Goal: Information Seeking & Learning: Learn about a topic

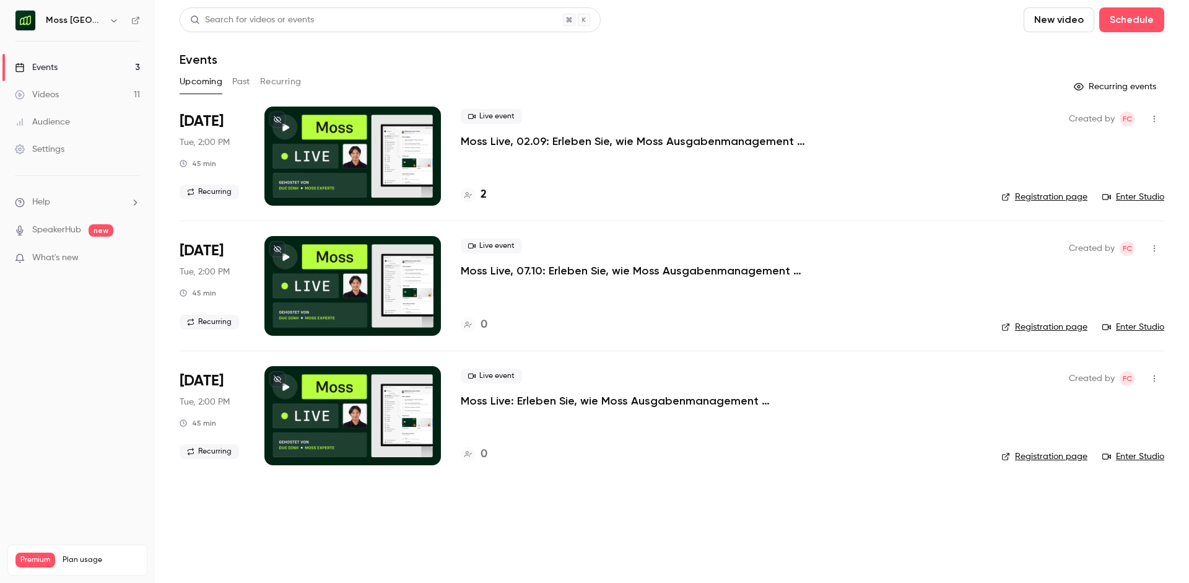
click at [237, 81] on button "Past" at bounding box center [241, 82] width 18 height 20
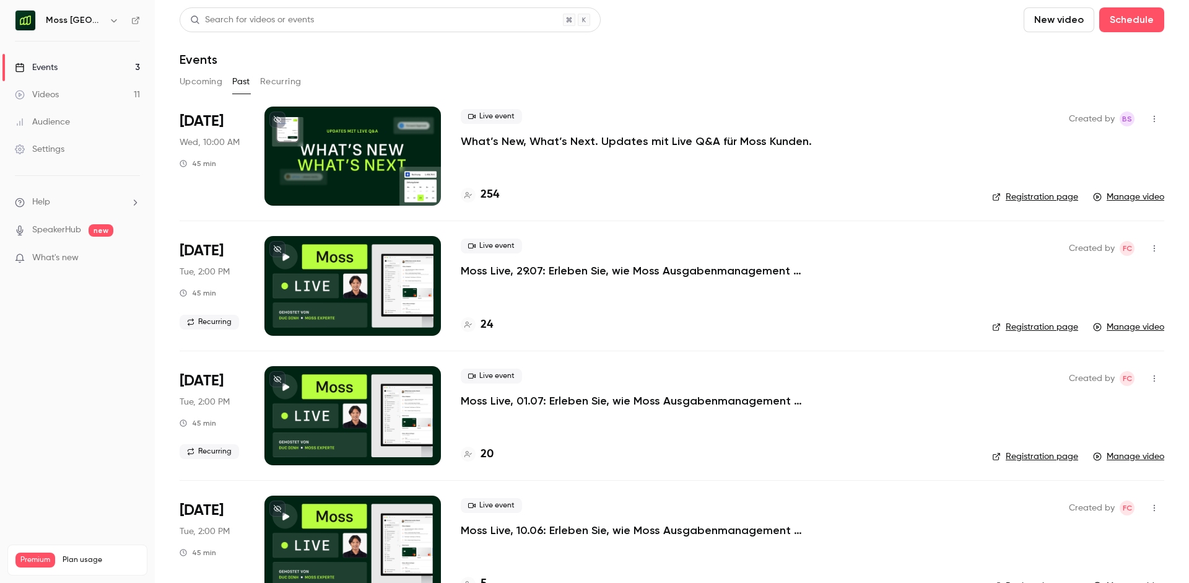
click at [604, 151] on div "Live event What’s New, What’s Next. Updates mit Live Q&A für Moss Kunden. 254" at bounding box center [717, 156] width 512 height 99
click at [601, 139] on p "What’s New, What’s Next. Updates mit Live Q&A für Moss Kunden." at bounding box center [636, 141] width 351 height 15
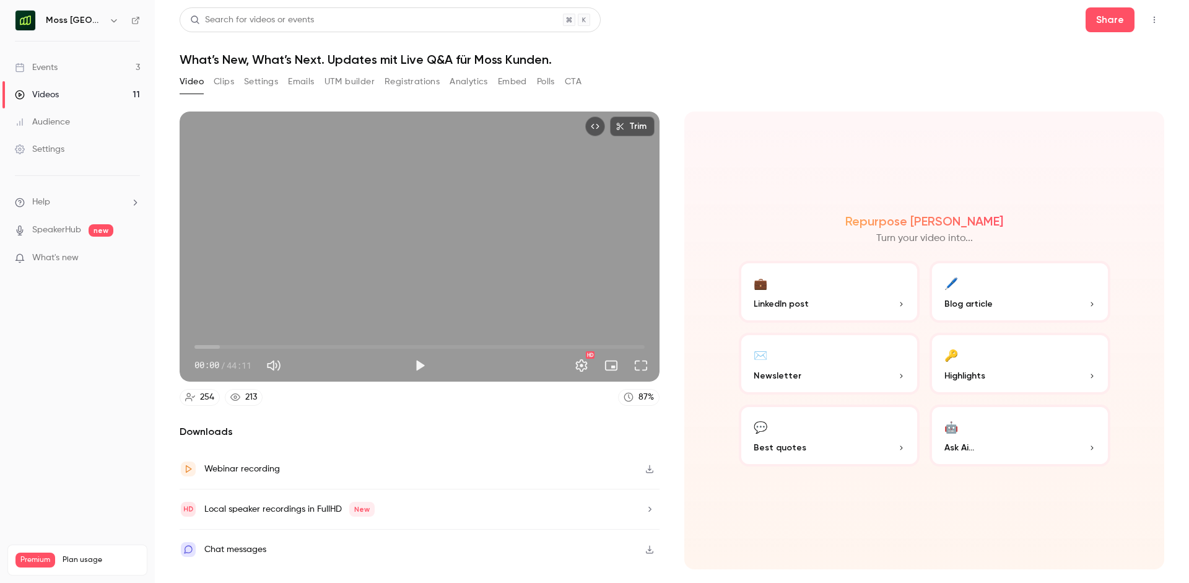
click at [993, 359] on button "🔑 Highlights" at bounding box center [1020, 364] width 181 height 62
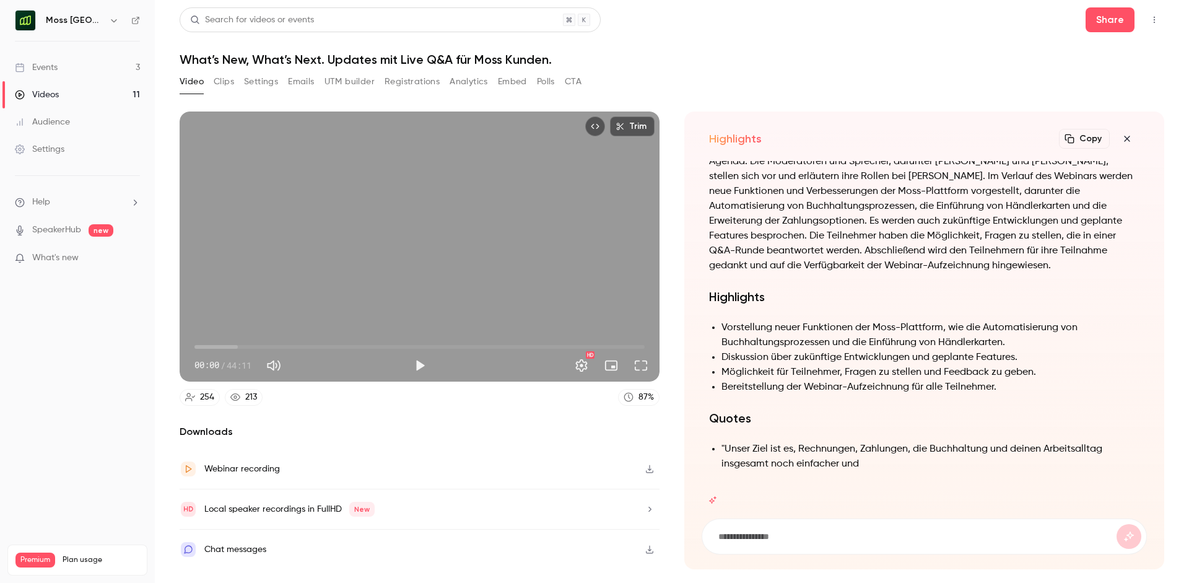
click at [1126, 142] on icon "button" at bounding box center [1127, 139] width 15 height 10
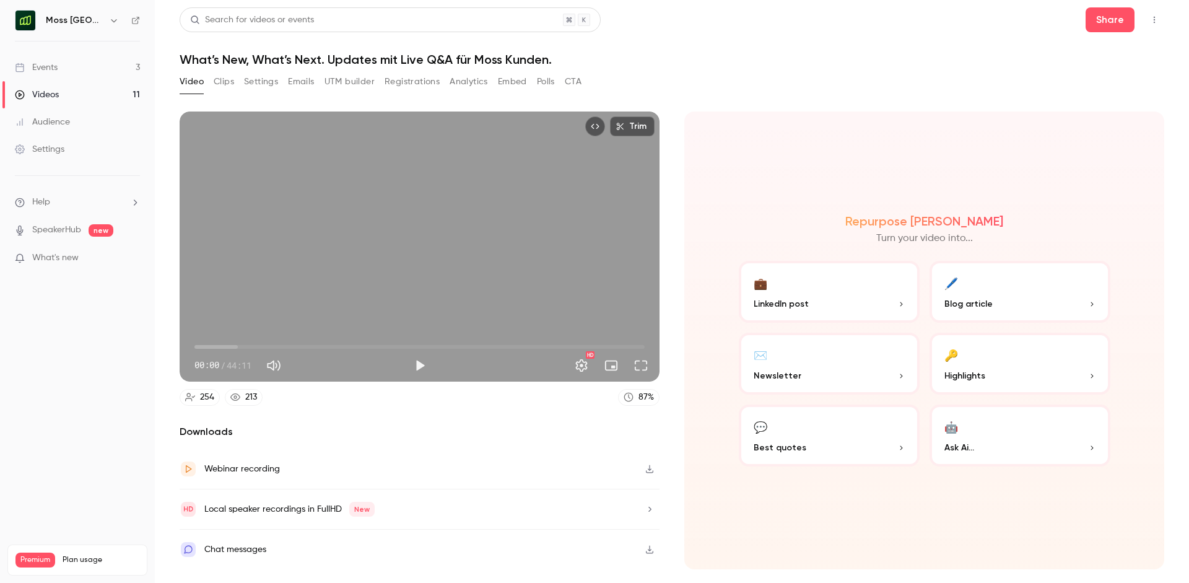
click at [227, 82] on button "Clips" at bounding box center [224, 82] width 20 height 20
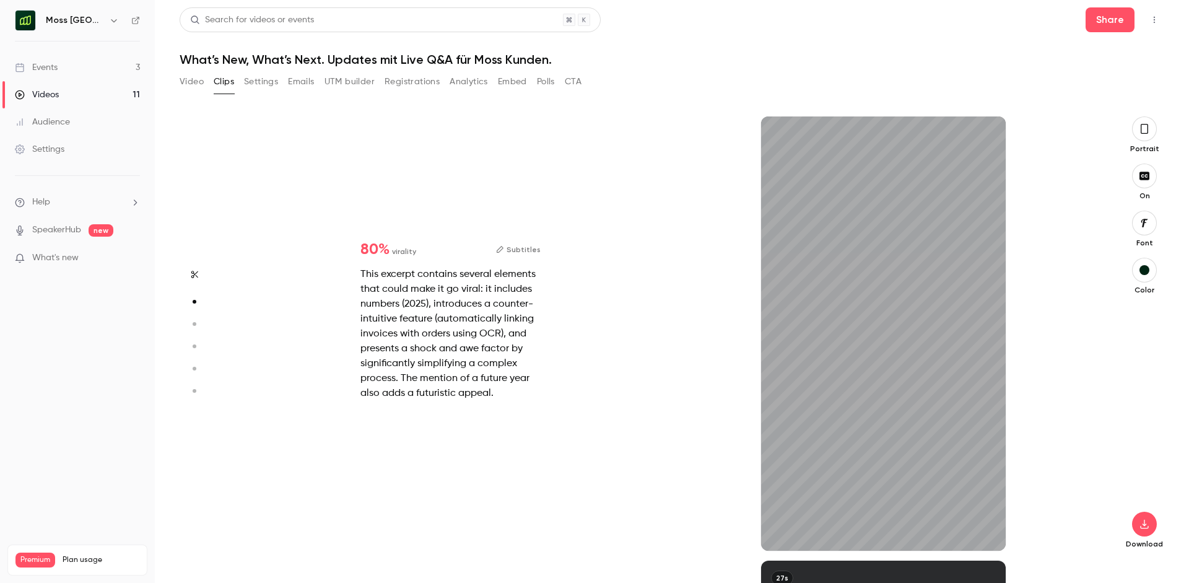
scroll to position [444, 0]
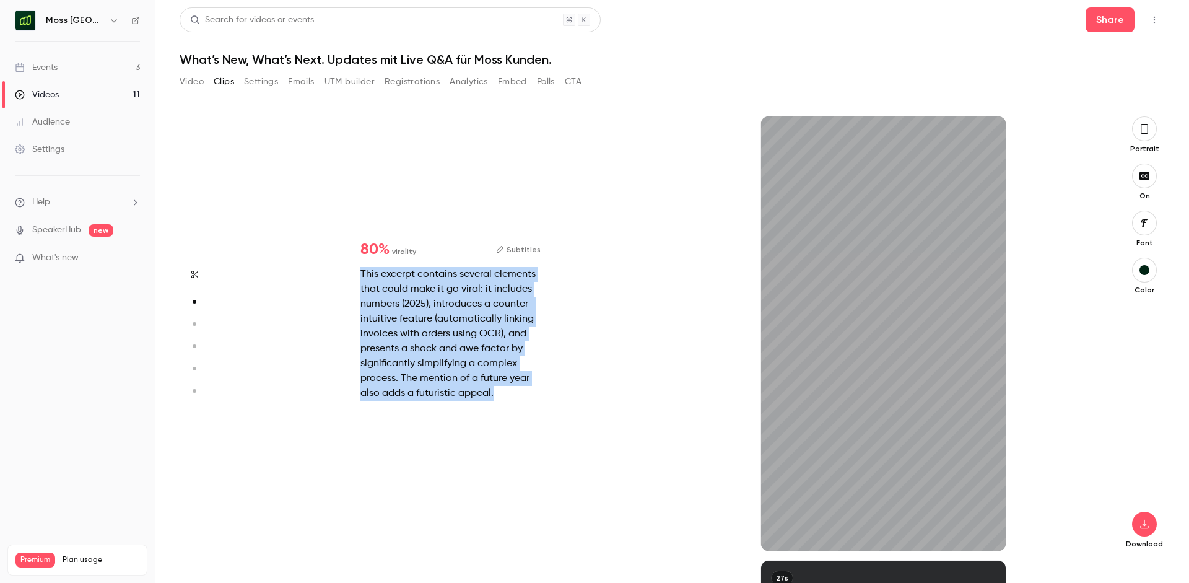
drag, startPoint x: 361, startPoint y: 268, endPoint x: 445, endPoint y: 329, distance: 103.7
click at [533, 391] on div "This excerpt contains several elements that could make it go viral: it includes…" at bounding box center [451, 334] width 180 height 134
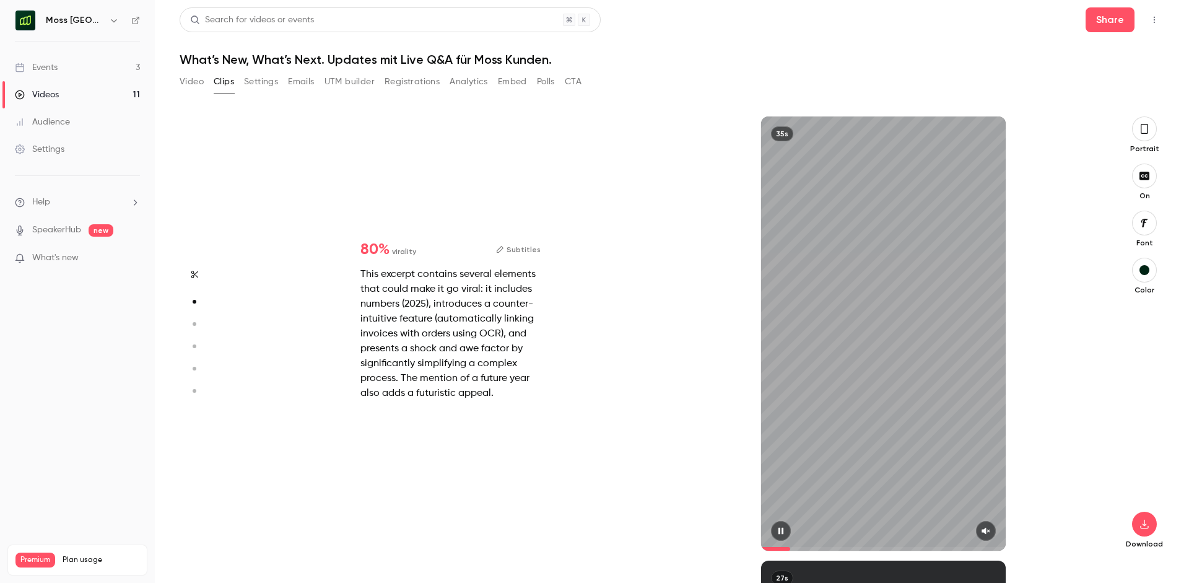
click at [886, 316] on div "35s" at bounding box center [883, 333] width 244 height 434
click at [987, 532] on icon "button" at bounding box center [986, 531] width 10 height 9
click at [779, 529] on icon "button" at bounding box center [781, 531] width 5 height 7
drag, startPoint x: 838, startPoint y: 547, endPoint x: 865, endPoint y: 512, distance: 44.1
click at [917, 536] on div "35s" at bounding box center [883, 333] width 244 height 434
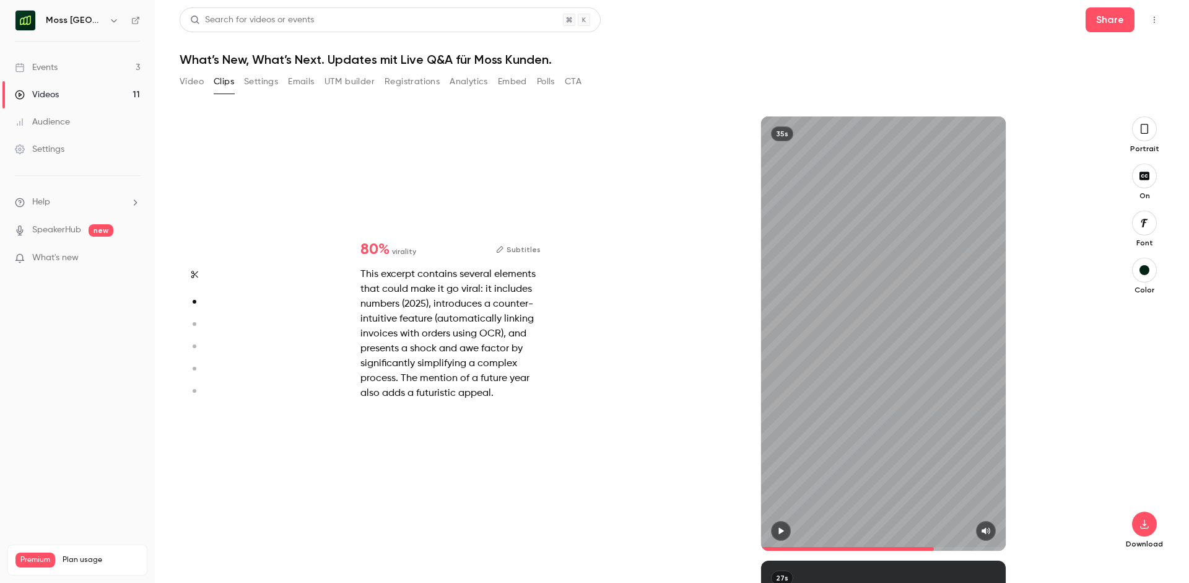
type input "*"
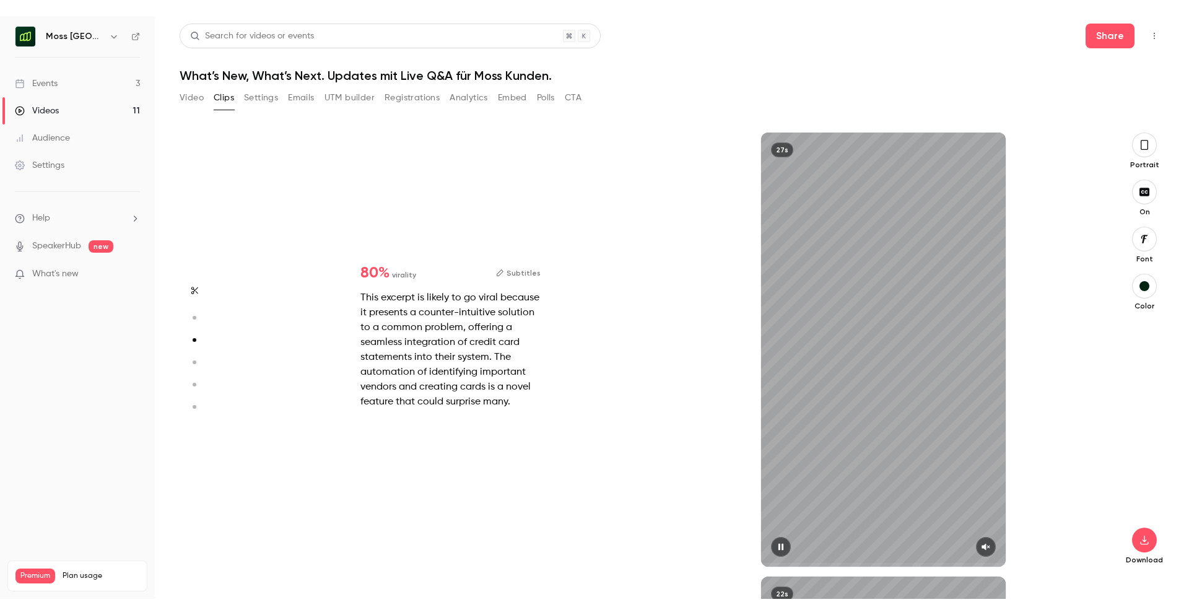
scroll to position [888, 0]
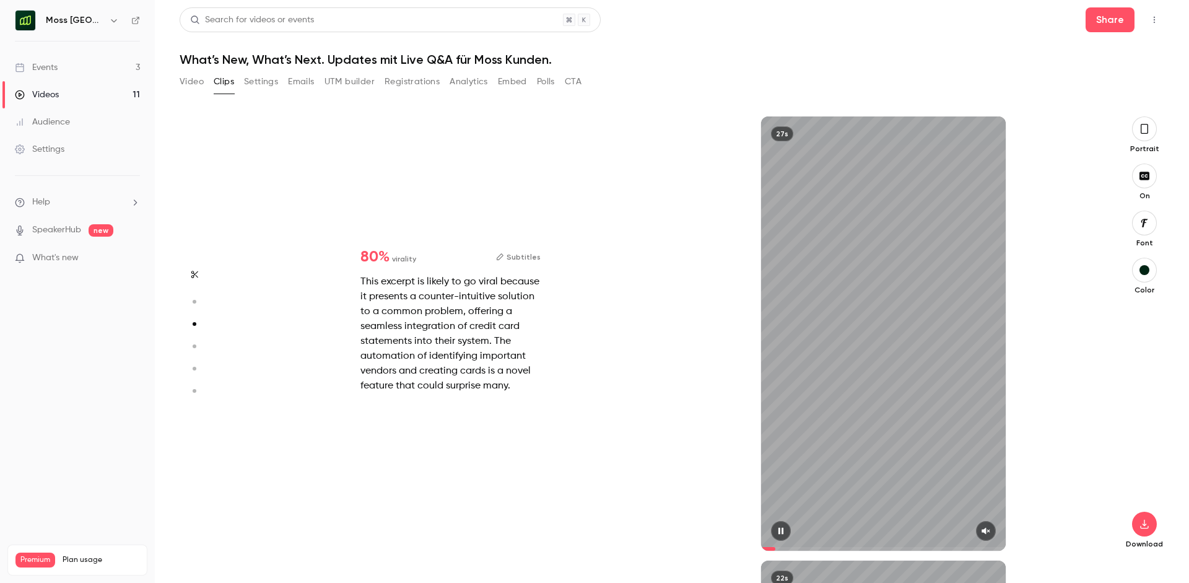
click at [981, 529] on icon "button" at bounding box center [986, 531] width 10 height 9
click at [777, 530] on icon "button" at bounding box center [781, 531] width 10 height 9
type input "****"
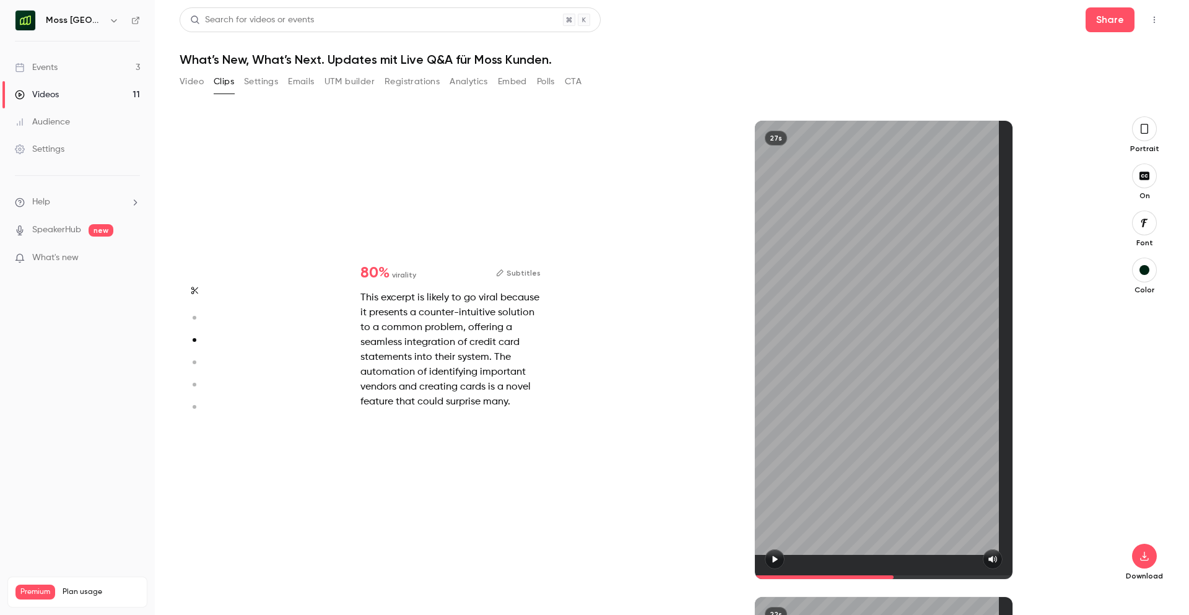
scroll to position [953, 0]
